Goal: Information Seeking & Learning: Learn about a topic

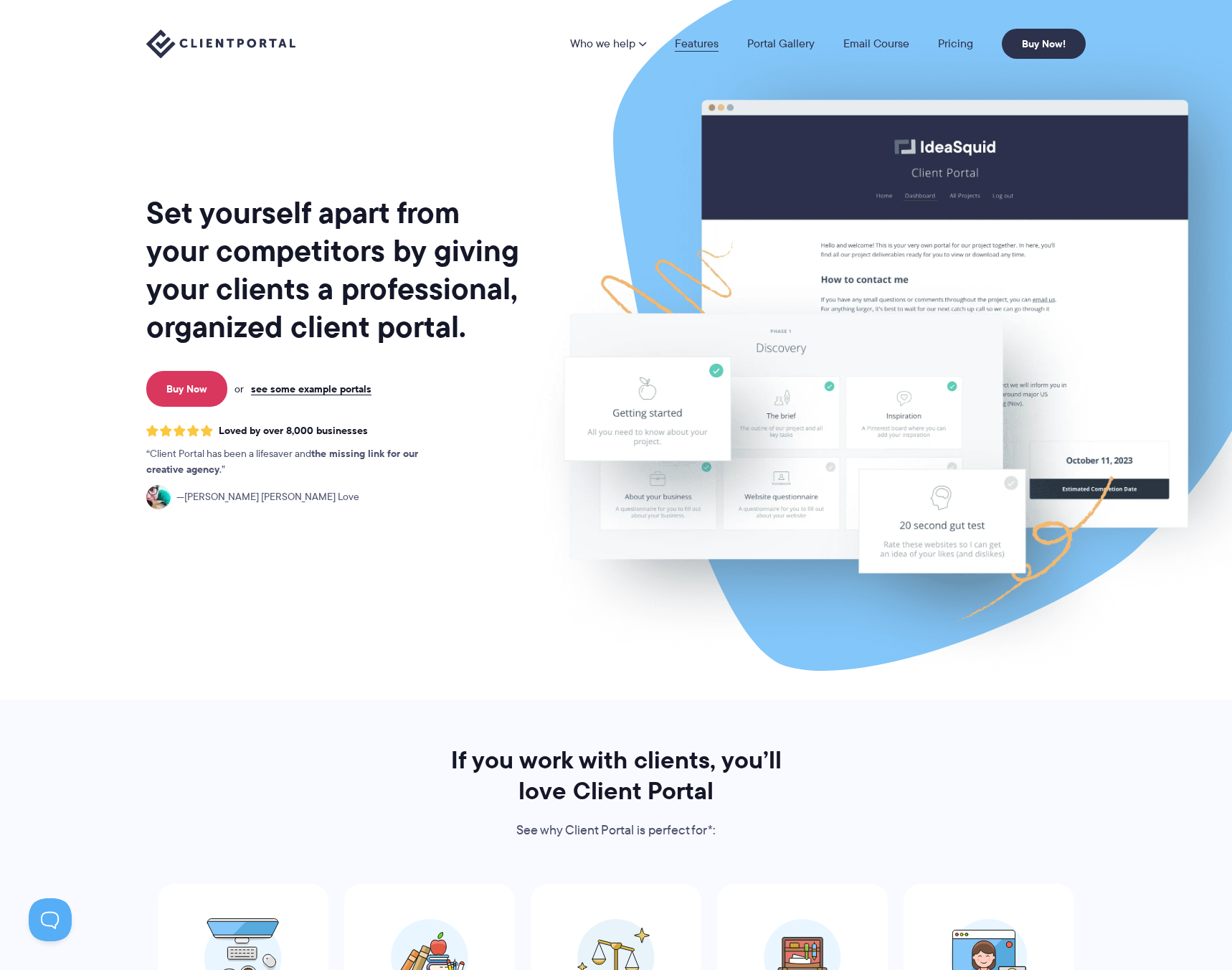
click at [690, 38] on link "Features" at bounding box center [697, 43] width 44 height 12
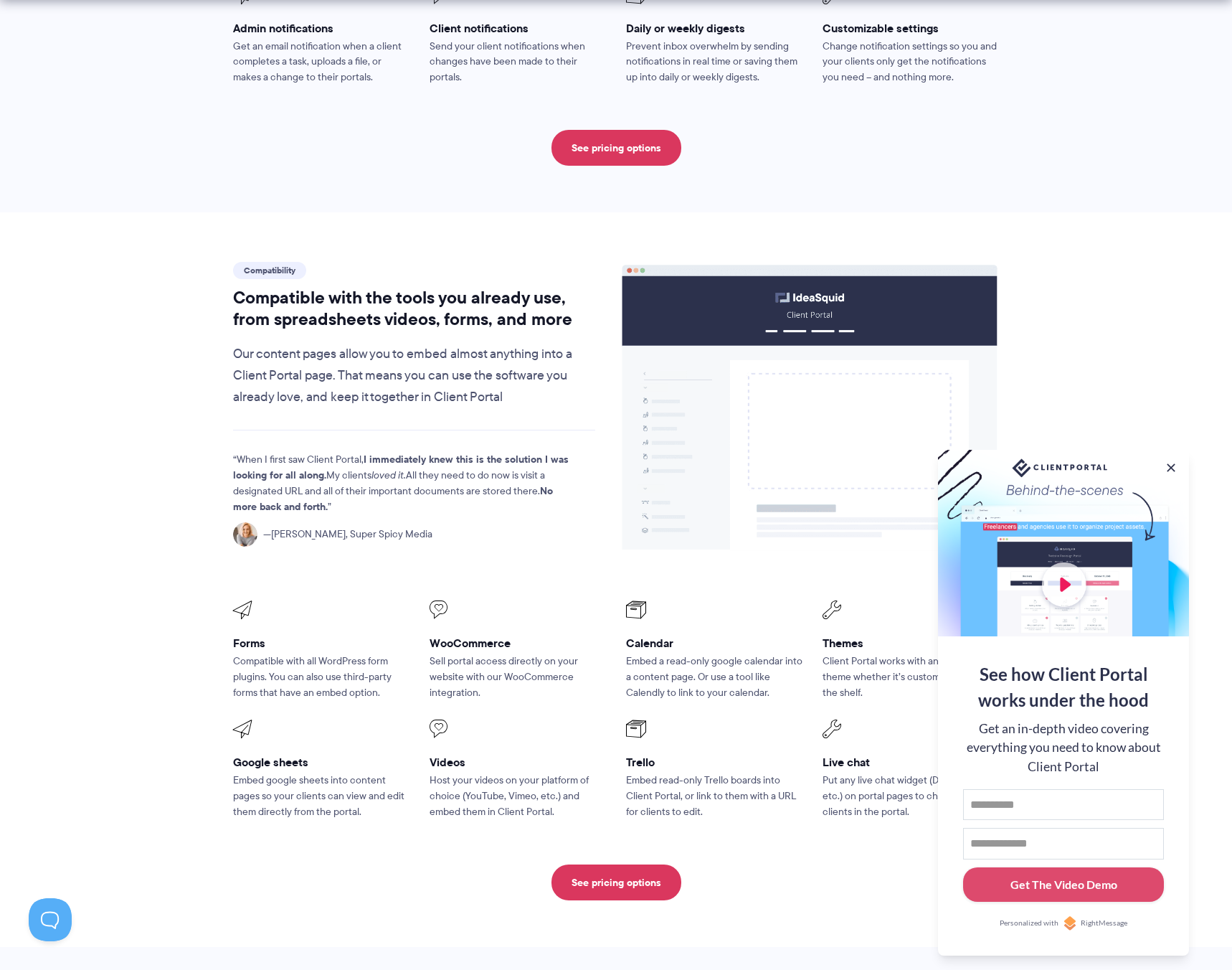
scroll to position [1525, 0]
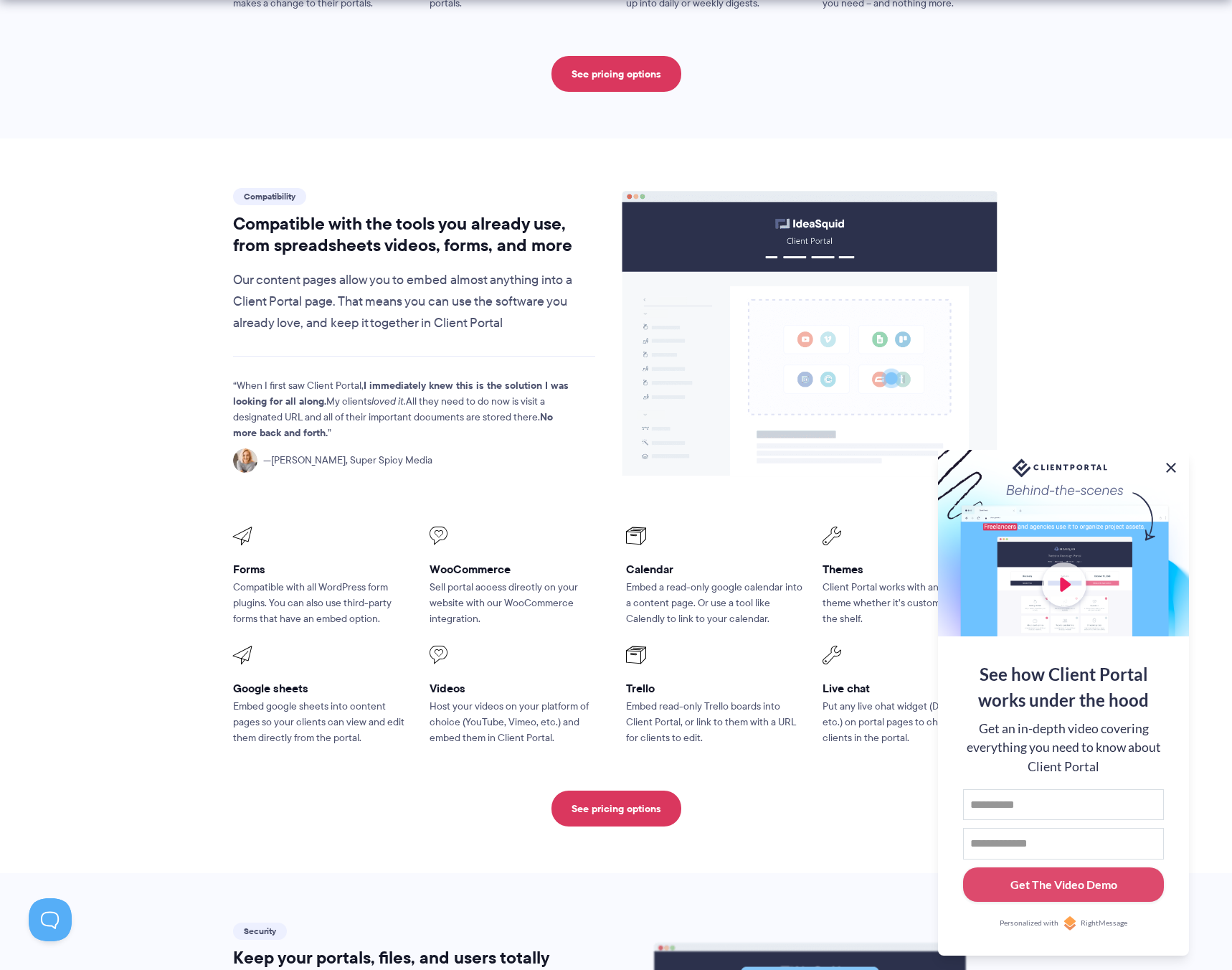
click at [1170, 463] on button at bounding box center [1171, 467] width 17 height 17
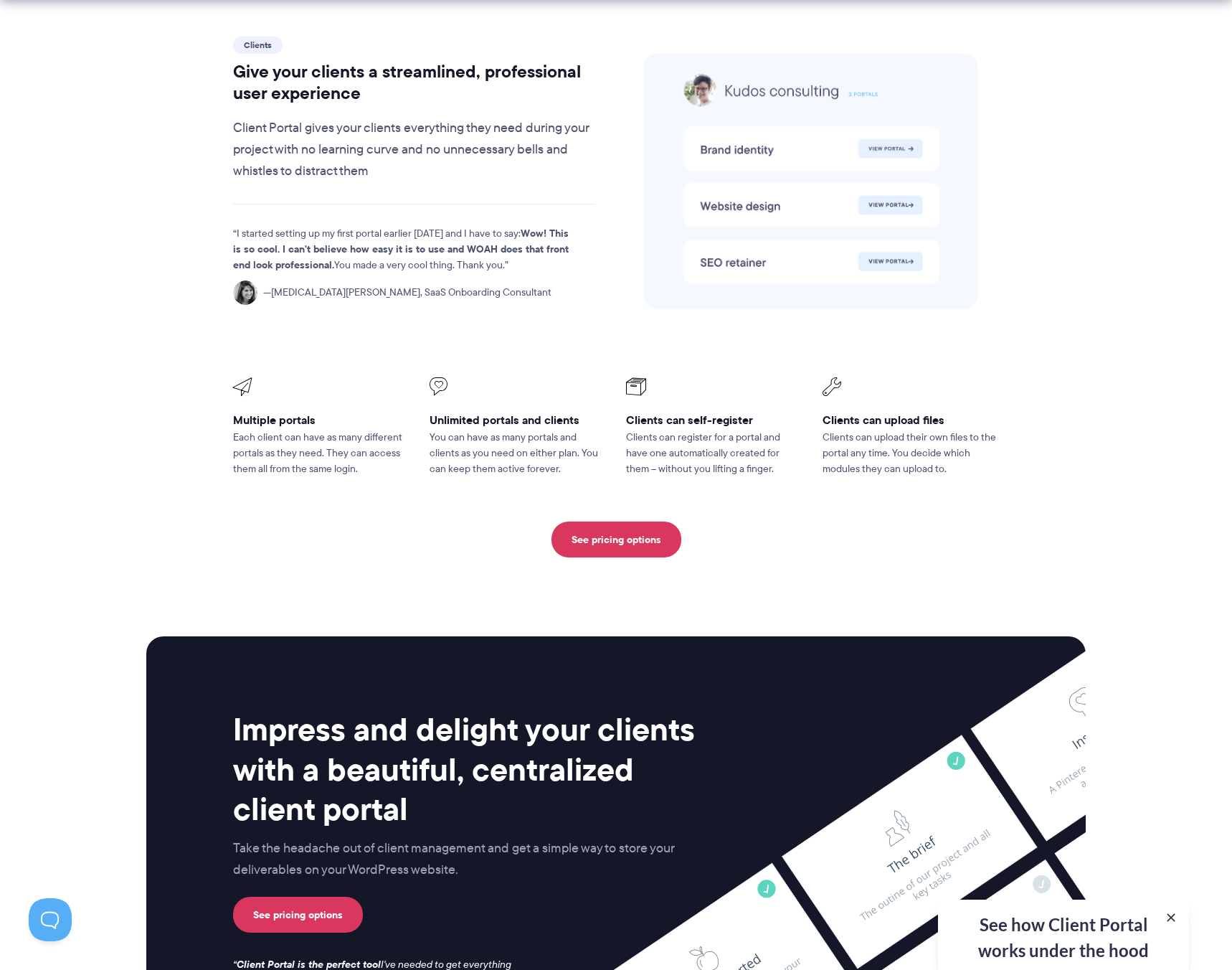
scroll to position [3459, 0]
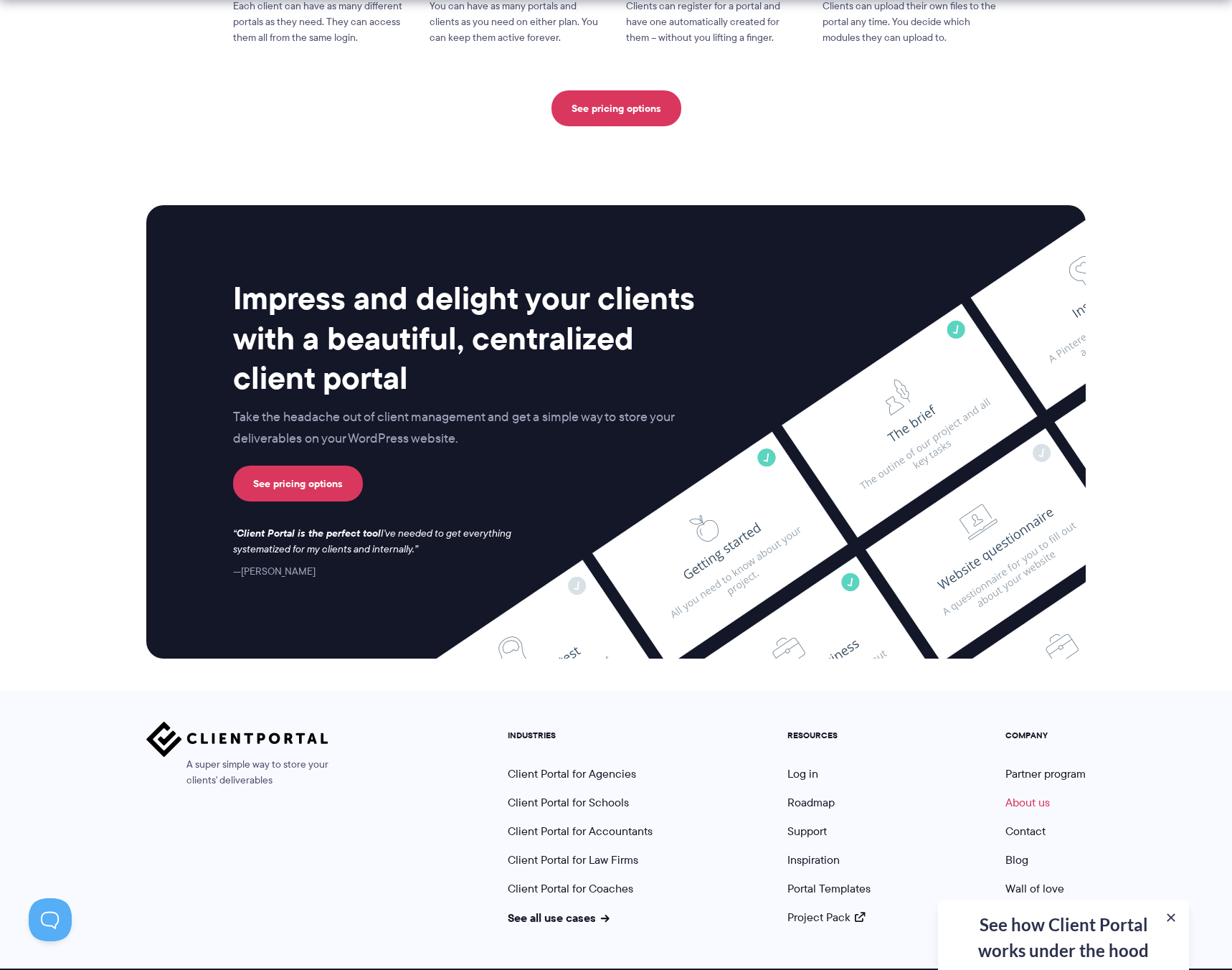
click at [1026, 794] on link "About us" at bounding box center [1027, 802] width 44 height 16
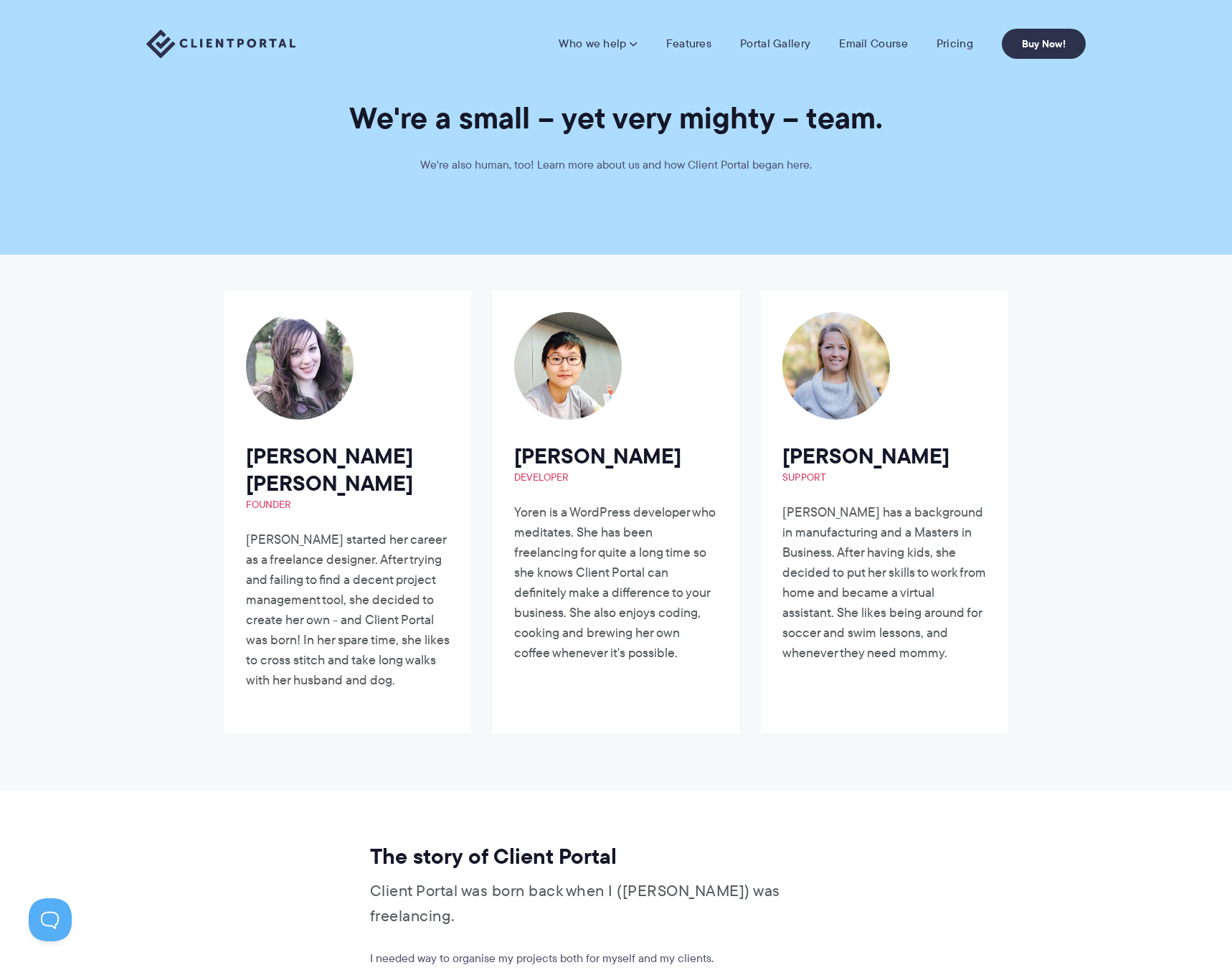
click at [254, 43] on img at bounding box center [220, 44] width 149 height 29
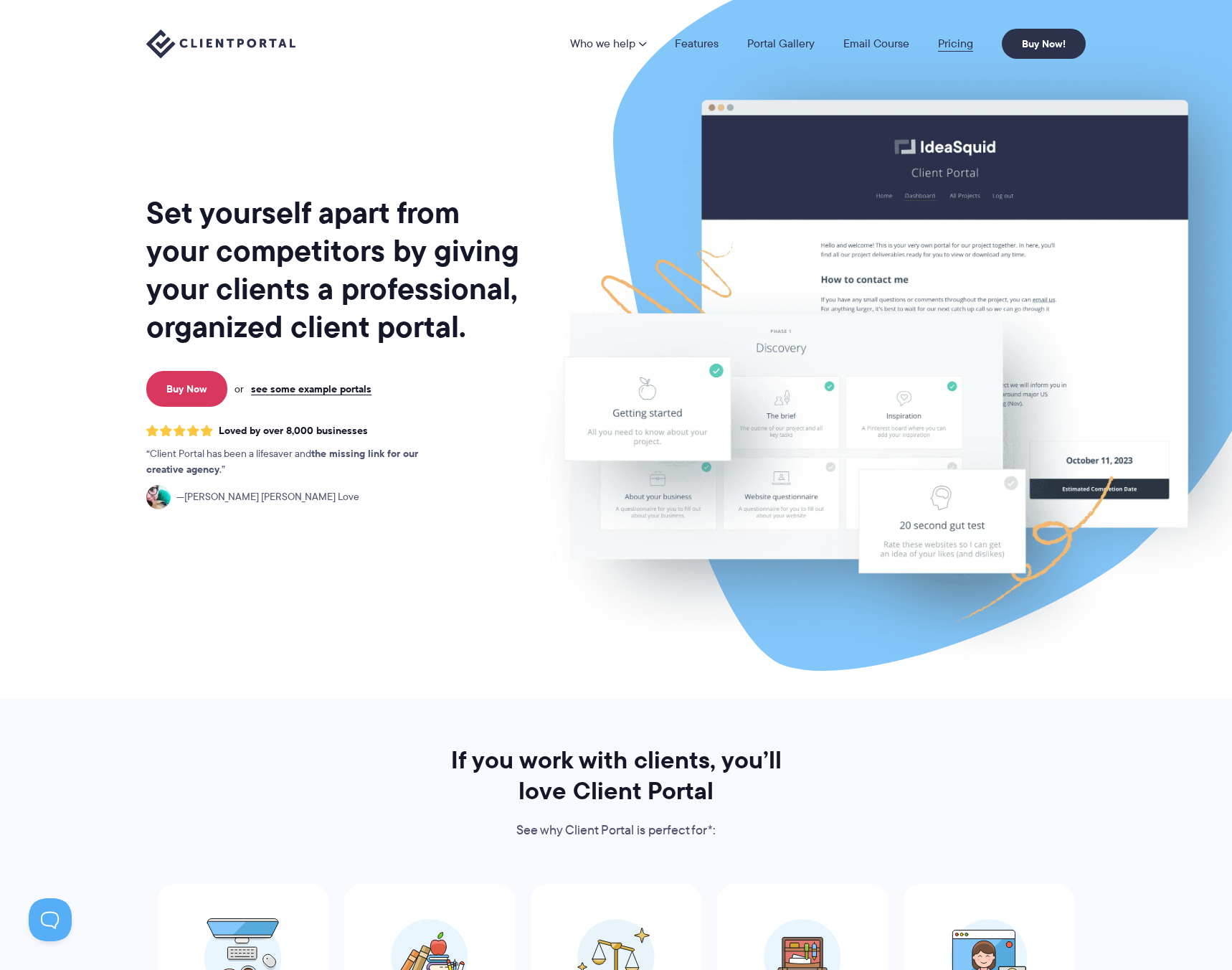
click at [965, 38] on link "Pricing" at bounding box center [955, 43] width 35 height 12
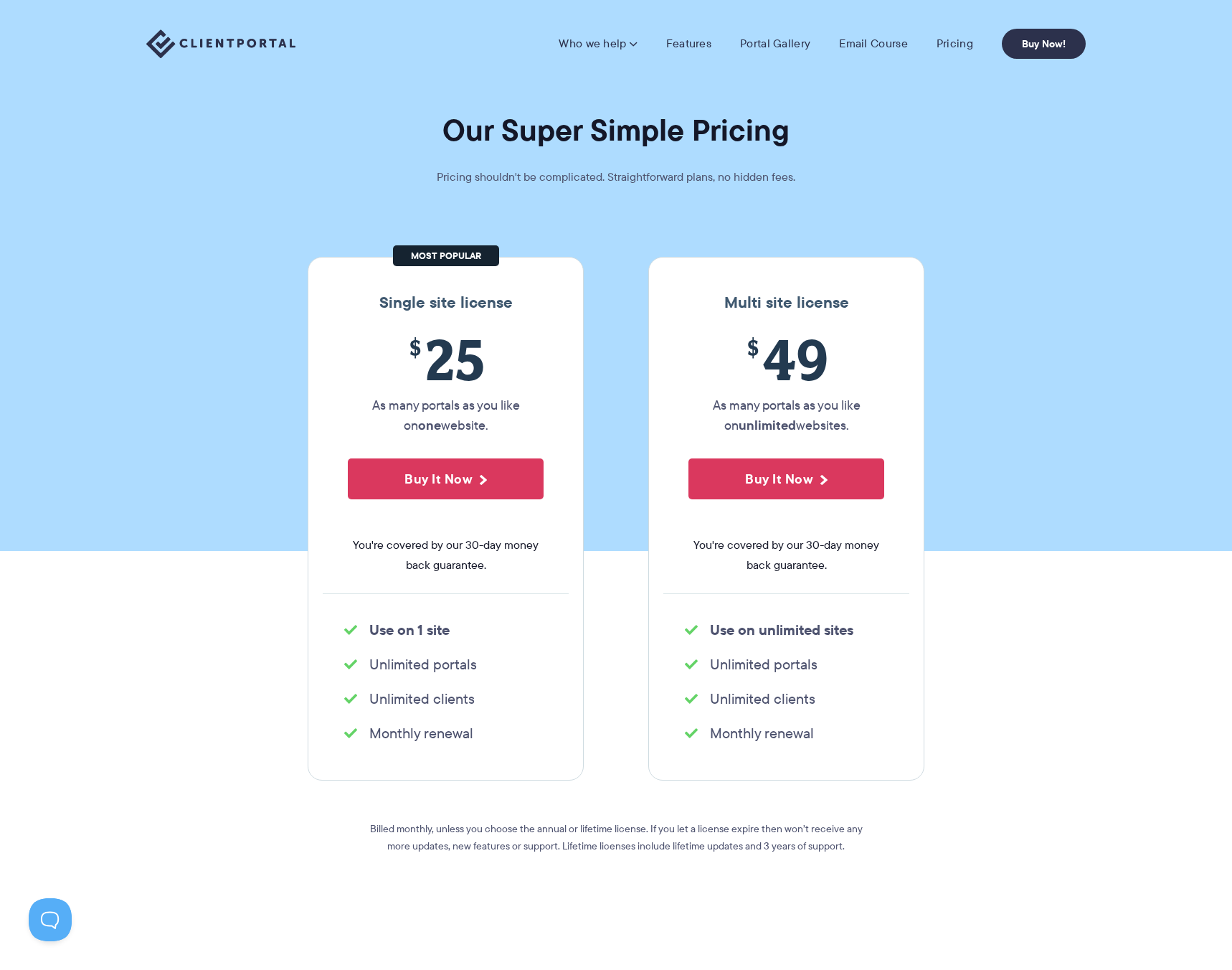
drag, startPoint x: 379, startPoint y: 310, endPoint x: 528, endPoint y: 418, distance: 184.0
click at [528, 418] on div "Single site license $ 25 As many portals as you like on one website. Buy It Now…" at bounding box center [445, 518] width 276 height 524
click at [526, 422] on p "As many portals as you like on one website." at bounding box center [445, 415] width 196 height 40
drag, startPoint x: 507, startPoint y: 428, endPoint x: 335, endPoint y: 412, distance: 172.7
click at [335, 412] on div "$ 25 As many portals as you like on one website. Buy It Now You're covered by o…" at bounding box center [445, 459] width 246 height 267
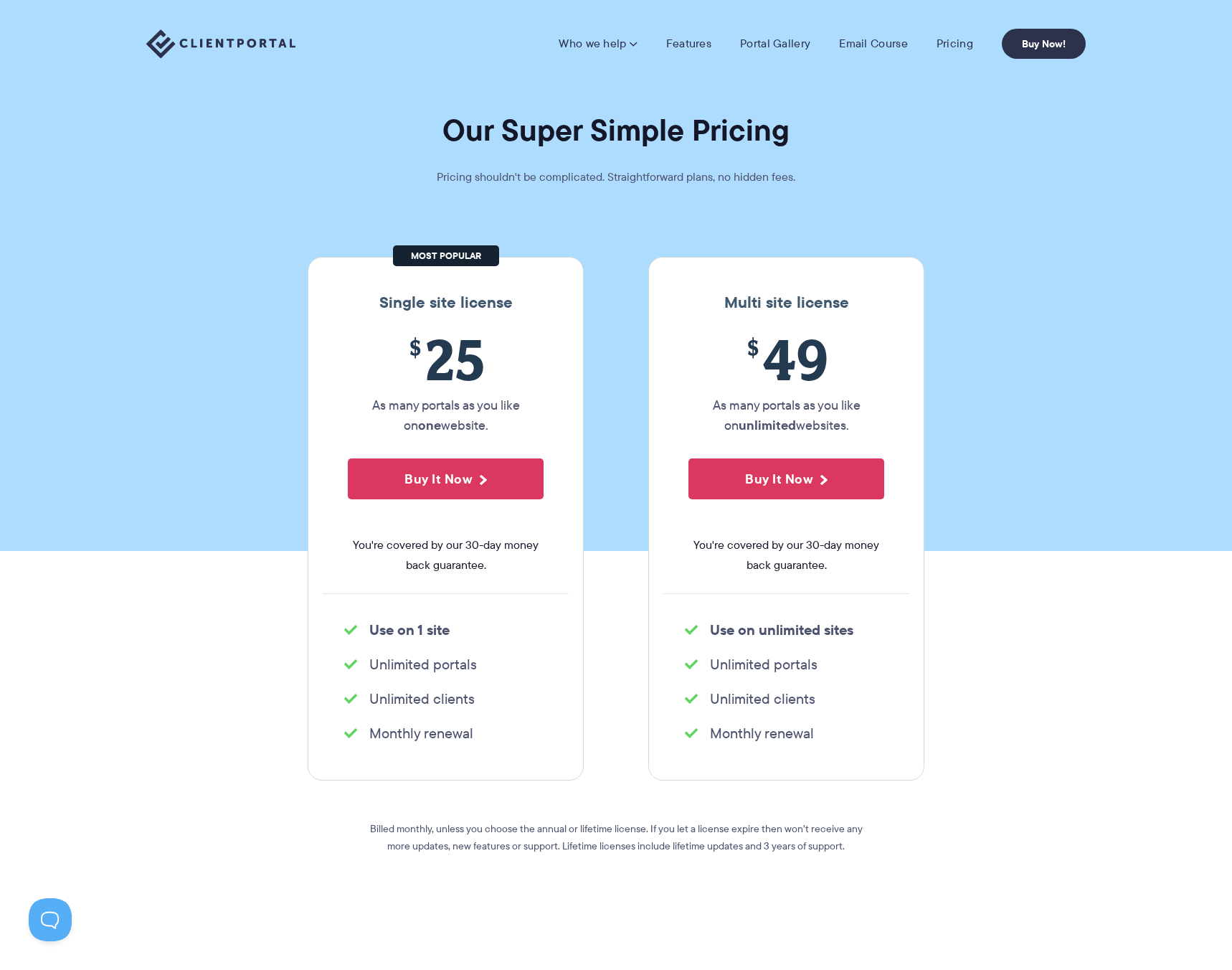
click at [336, 411] on div "$ 25 As many portals as you like on one website. Buy It Now You're covered by o…" at bounding box center [445, 459] width 246 height 267
drag, startPoint x: 346, startPoint y: 405, endPoint x: 514, endPoint y: 435, distance: 170.7
click at [514, 435] on div "$ 25 As many portals as you like on one website. Buy It Now You're covered by o…" at bounding box center [445, 459] width 246 height 267
click at [514, 435] on p "As many portals as you like on one website." at bounding box center [445, 415] width 196 height 40
click at [213, 43] on img at bounding box center [220, 44] width 149 height 29
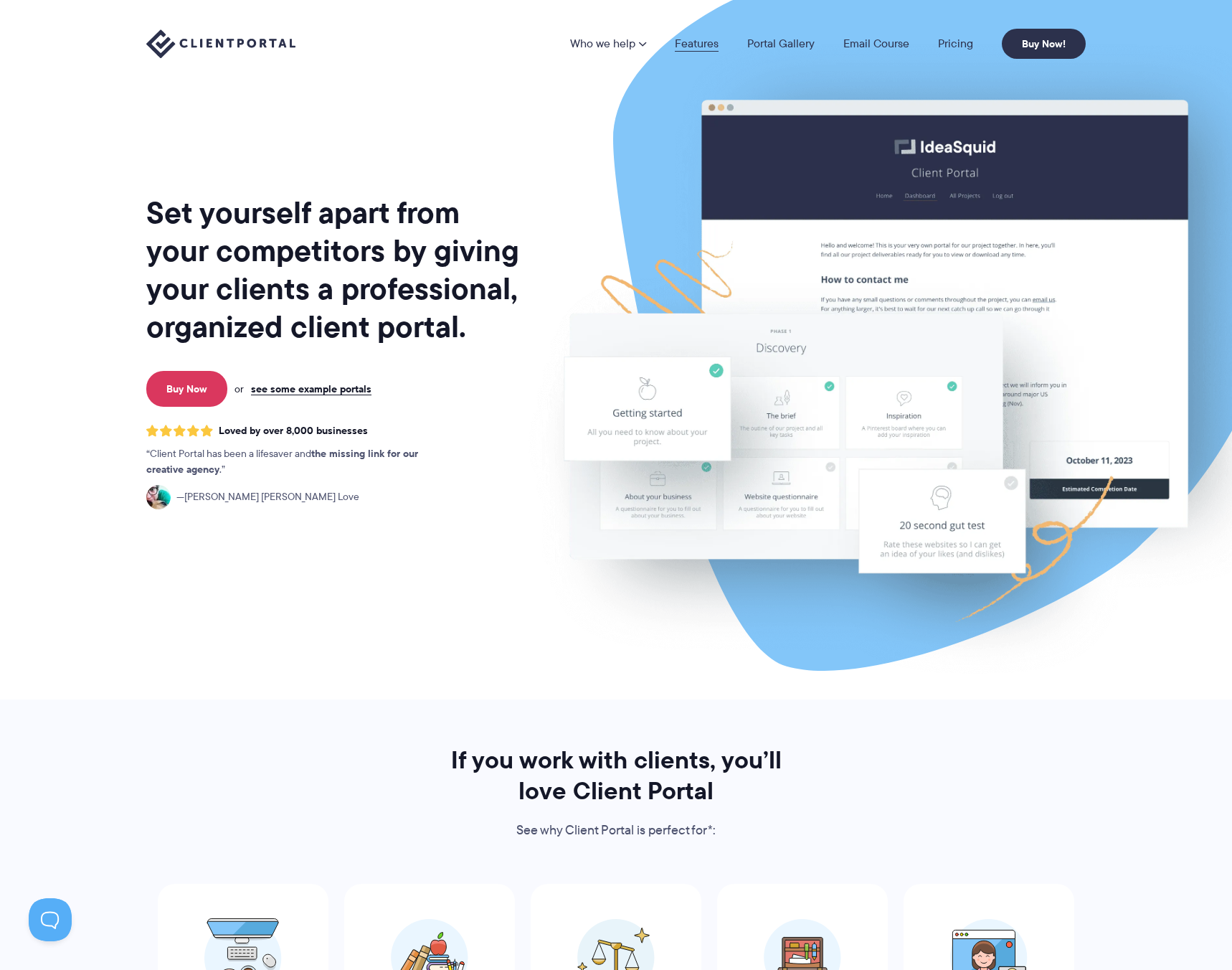
click at [705, 45] on link "Features" at bounding box center [697, 43] width 44 height 12
